Goal: Understand process/instructions: Learn about a topic

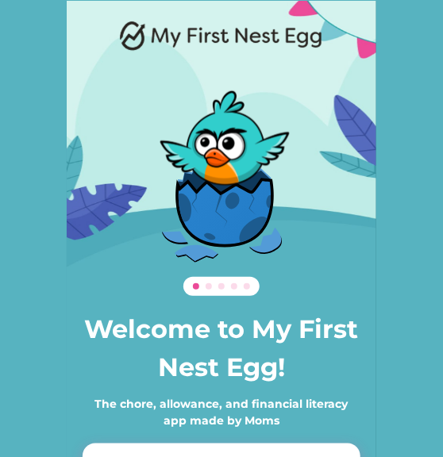
scroll to position [118, 0]
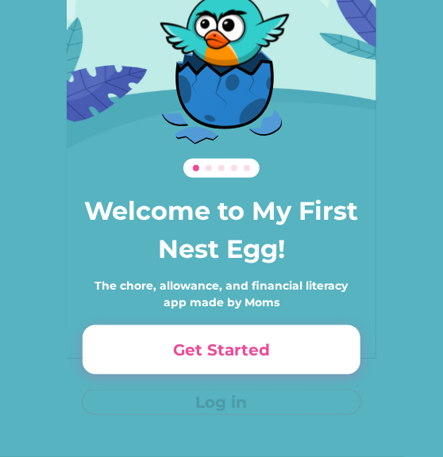
drag, startPoint x: 213, startPoint y: 407, endPoint x: 141, endPoint y: 352, distance: 90.0
click at [141, 352] on button "Get Started" at bounding box center [222, 349] width 278 height 49
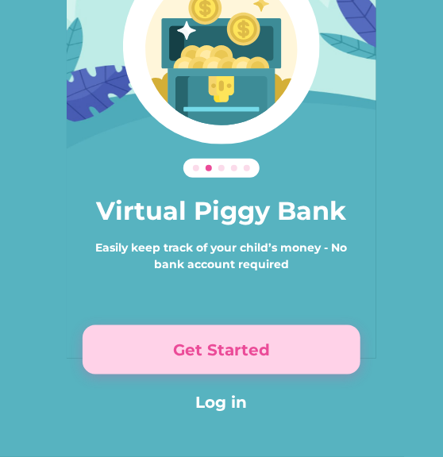
click at [141, 352] on button "Get Started" at bounding box center [222, 349] width 278 height 49
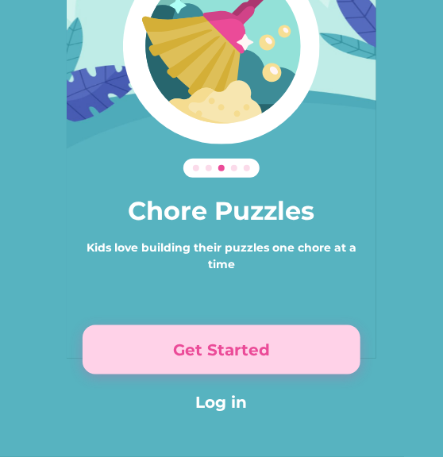
click at [141, 352] on button "Get Started" at bounding box center [222, 349] width 278 height 49
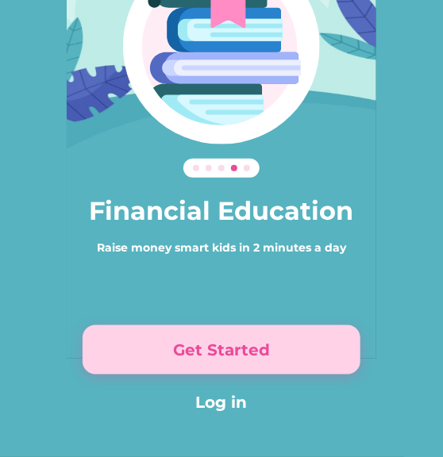
click at [141, 352] on button "Get Started" at bounding box center [222, 349] width 278 height 49
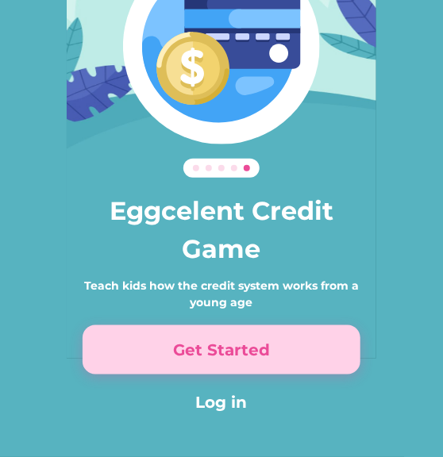
click at [141, 352] on button "Get Started" at bounding box center [222, 349] width 278 height 49
